Goal: Task Accomplishment & Management: Complete application form

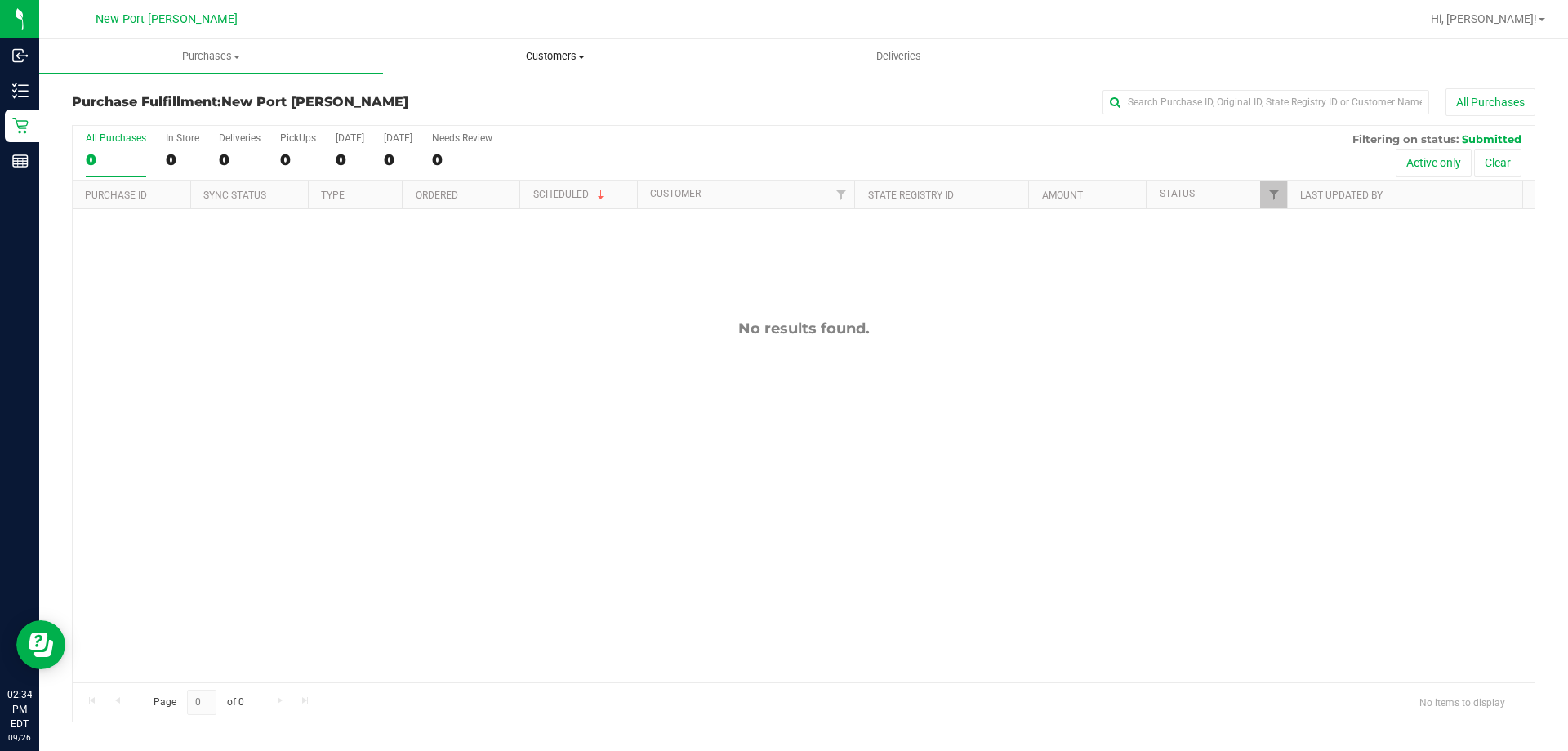
click at [552, 45] on uib-tab-heading "Customers All customers Add a new customer All physicians" at bounding box center [554, 57] width 342 height 33
click at [468, 111] on span "Add a new customer" at bounding box center [459, 118] width 153 height 13
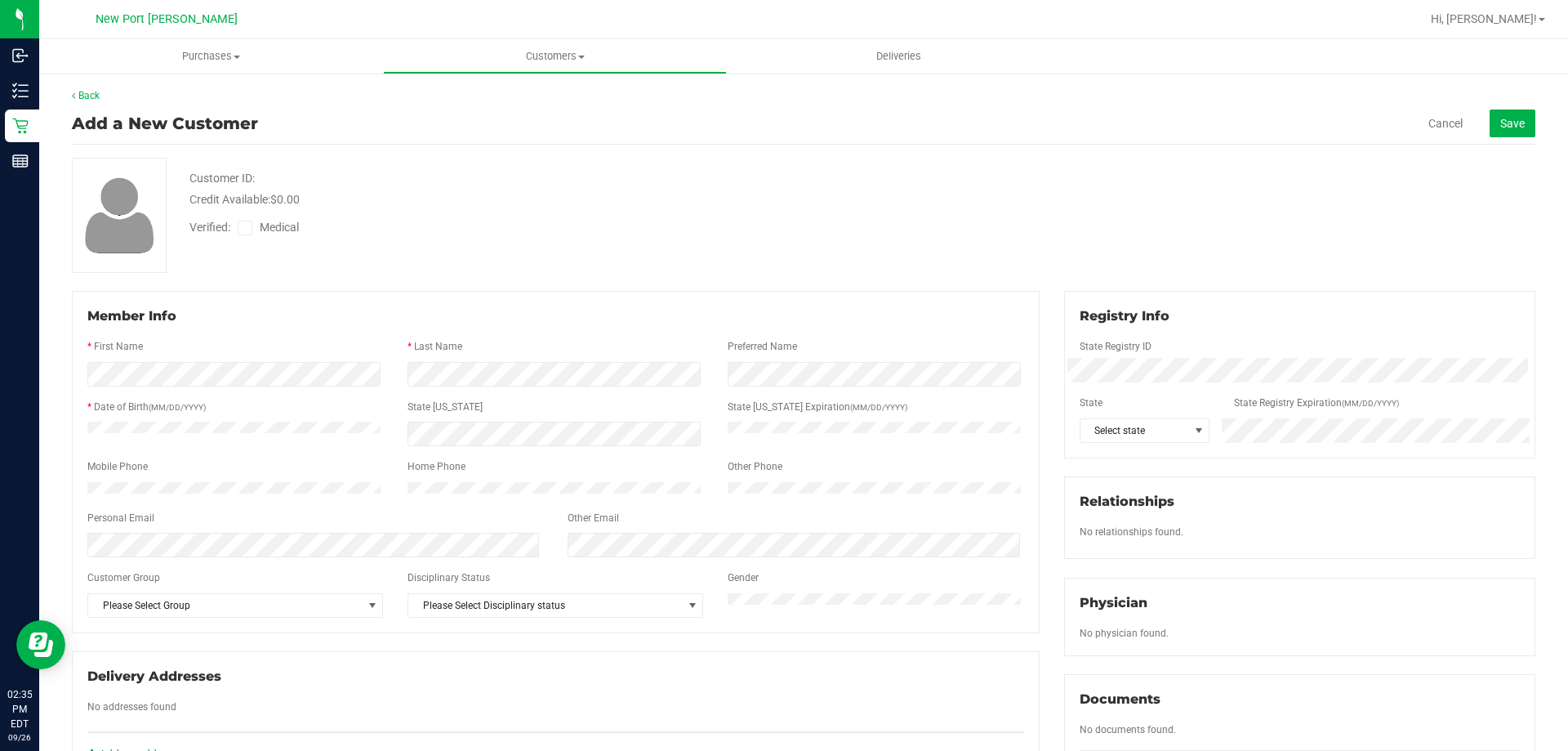
click at [124, 359] on div at bounding box center [556, 360] width 937 height 4
click at [450, 391] on div at bounding box center [556, 393] width 937 height 13
click at [1175, 425] on span "Select state" at bounding box center [1134, 431] width 109 height 23
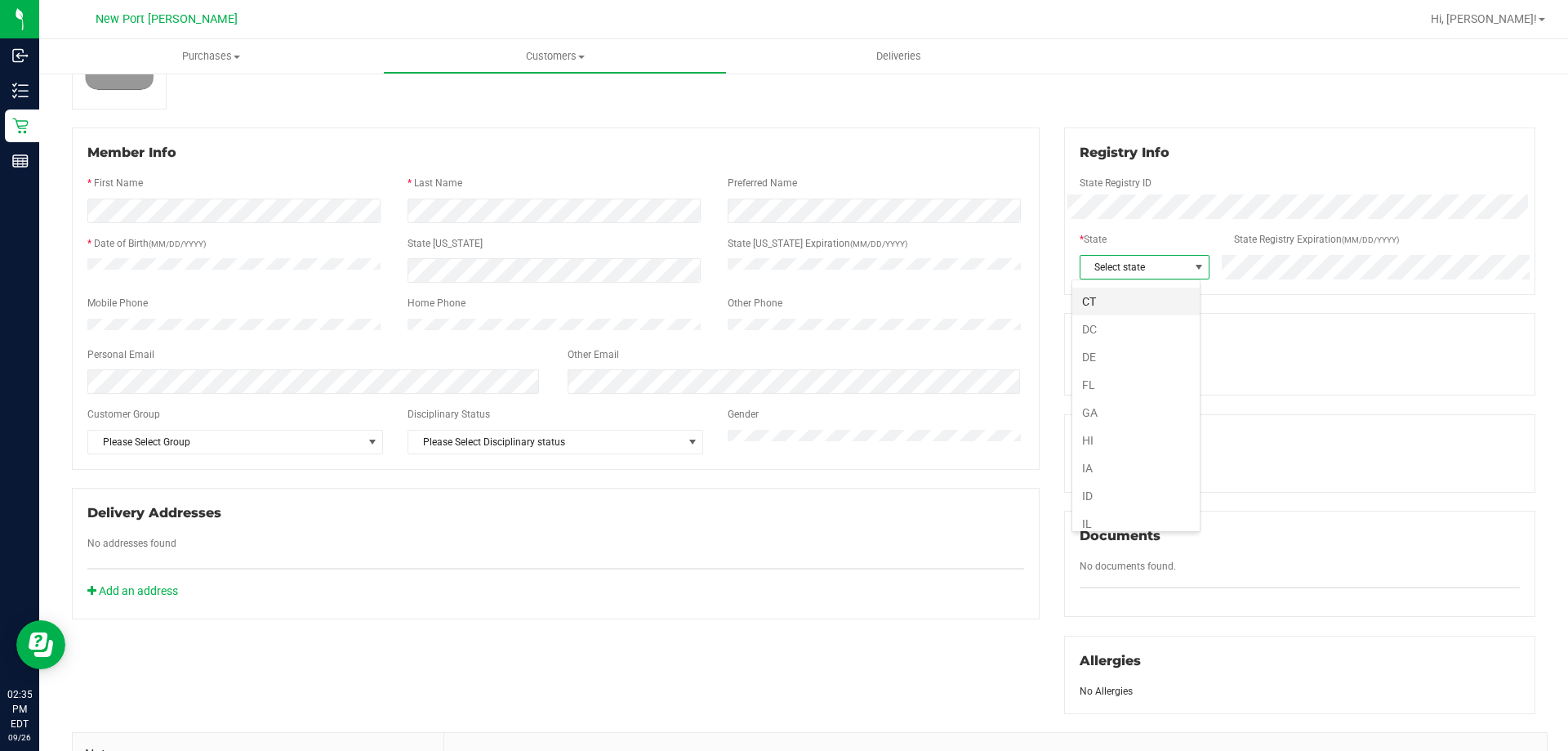
scroll to position [163, 0]
click at [1103, 383] on li "FL" at bounding box center [1135, 383] width 127 height 28
click at [338, 137] on div "Member Info * First Name * Last Name Preferred Name * Date of Birth (MM/DD/YYYY…" at bounding box center [556, 298] width 968 height 342
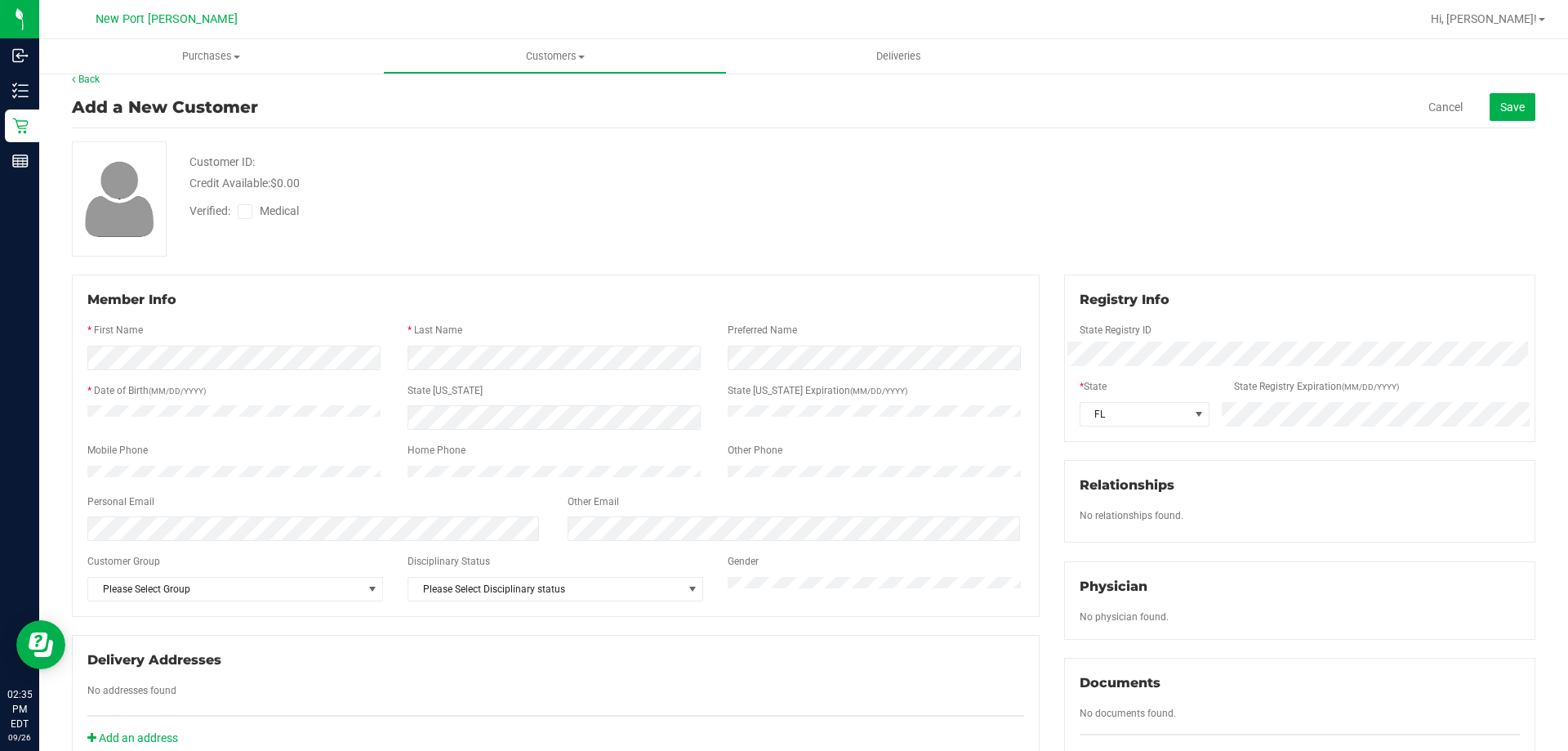
scroll to position [0, 0]
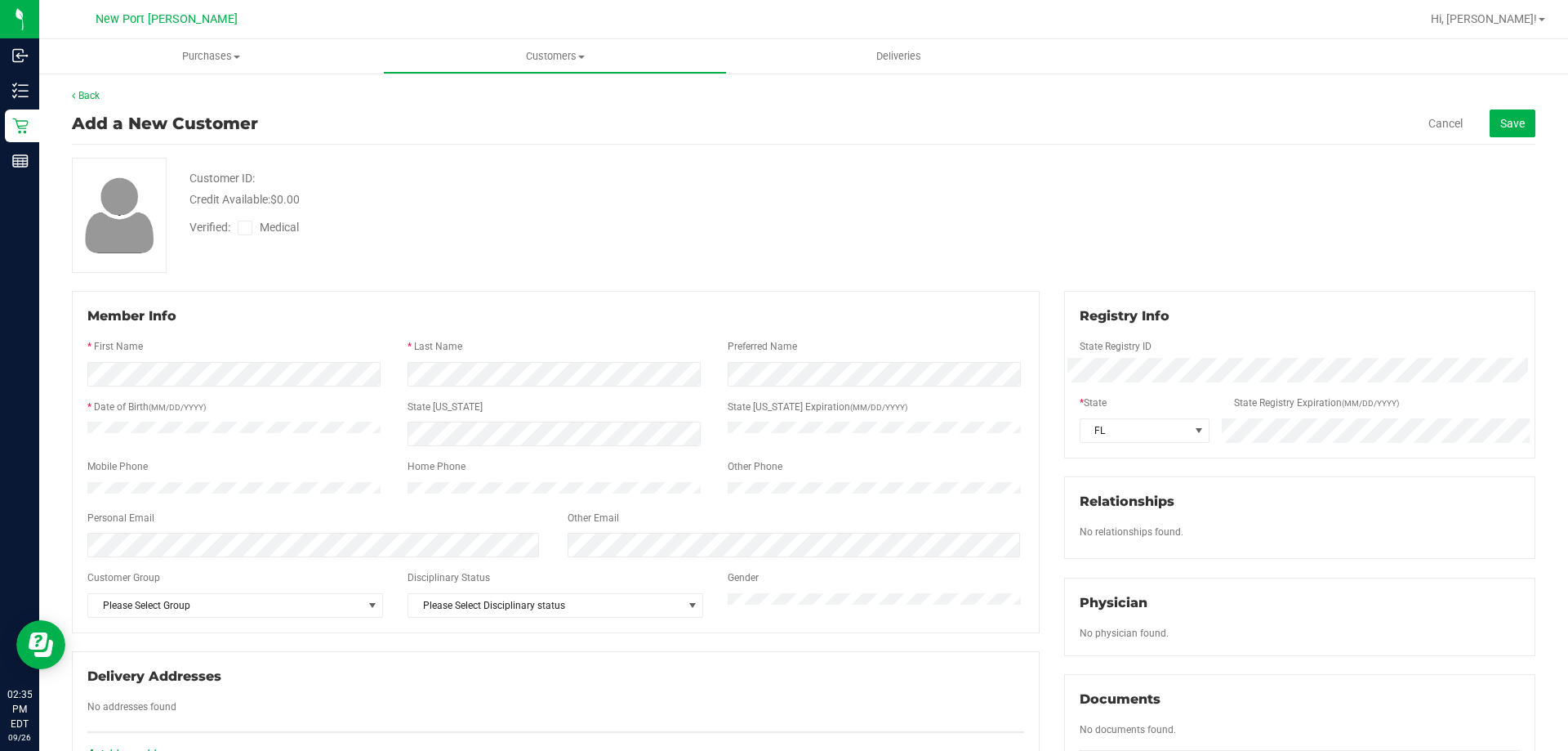
click at [248, 234] on span at bounding box center [245, 228] width 14 height 14
click at [0, 0] on input "Medical" at bounding box center [0, 0] width 0 height 0
click at [1510, 114] on button "Save" at bounding box center [1511, 123] width 45 height 28
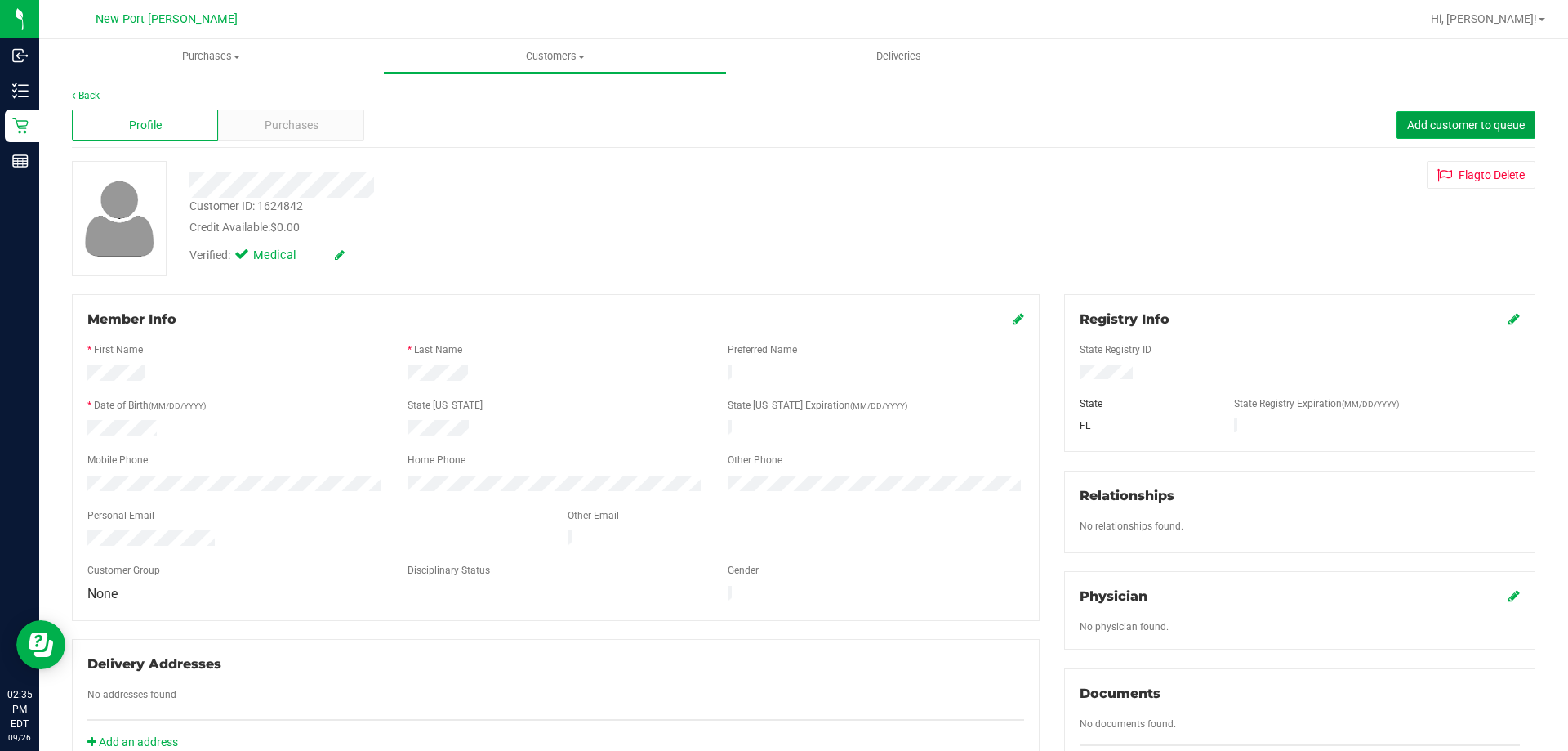
click at [1396, 123] on button "Add customer to queue" at bounding box center [1466, 124] width 139 height 28
